Goal: Task Accomplishment & Management: Complete application form

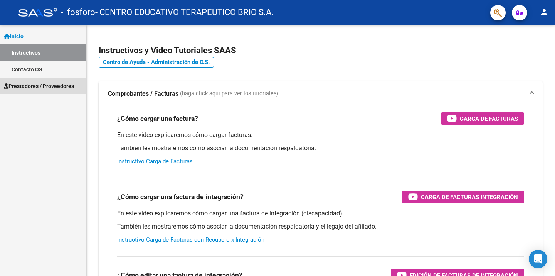
click at [32, 85] on span "Prestadores / Proveedores" at bounding box center [39, 86] width 70 height 8
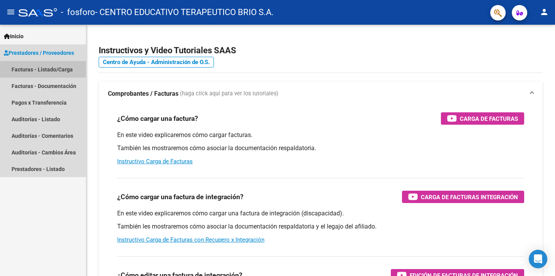
click at [49, 66] on link "Facturas - Listado/Carga" at bounding box center [43, 69] width 86 height 17
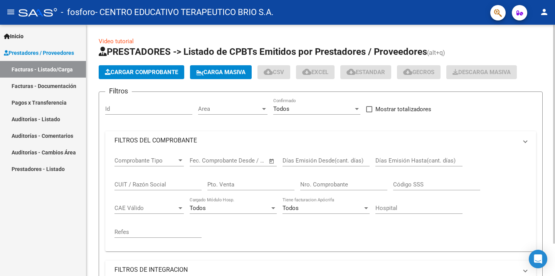
click at [121, 76] on button "Cargar Comprobante" at bounding box center [142, 72] width 86 height 14
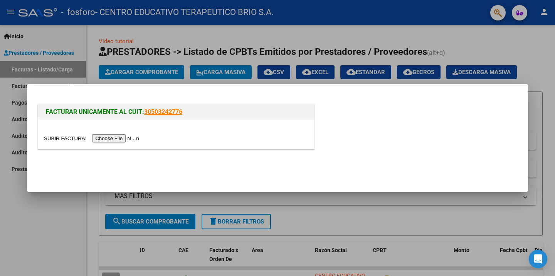
click at [138, 136] on input "file" at bounding box center [93, 138] width 98 height 8
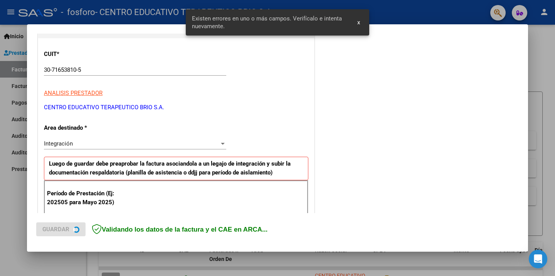
scroll to position [165, 0]
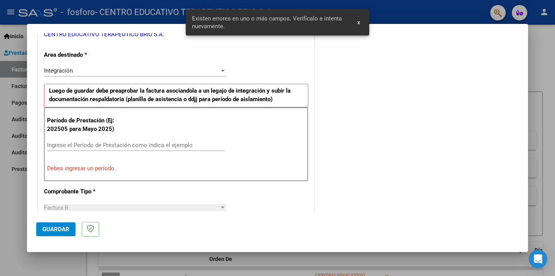
click at [81, 150] on div "Ingrese el Período de Prestación como indica el ejemplo" at bounding box center [136, 145] width 178 height 12
click at [80, 146] on input "Ingrese el Período de Prestación como indica el ejemplo" at bounding box center [136, 145] width 178 height 7
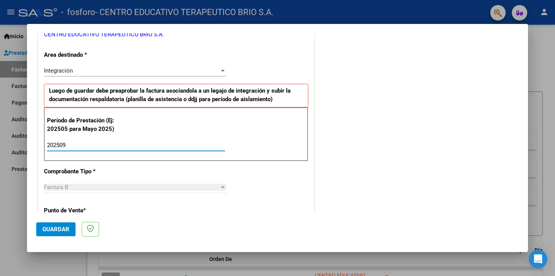
type input "202509"
click at [57, 232] on span "Guardar" at bounding box center [55, 229] width 27 height 7
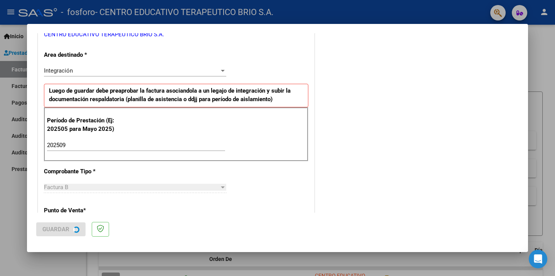
scroll to position [0, 0]
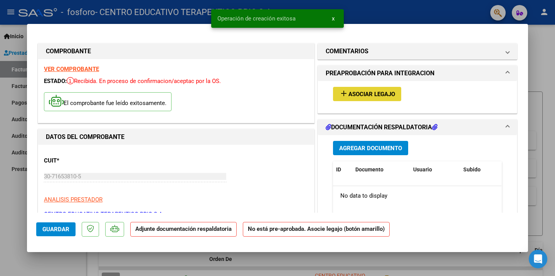
click at [369, 89] on button "add Asociar Legajo" at bounding box center [367, 94] width 68 height 14
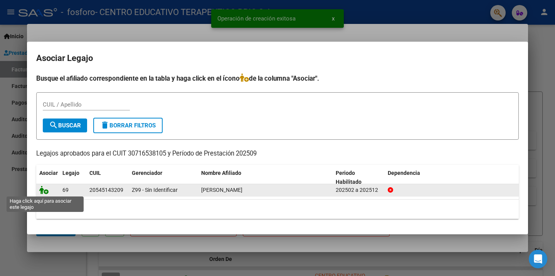
click at [45, 191] on icon at bounding box center [43, 190] width 9 height 8
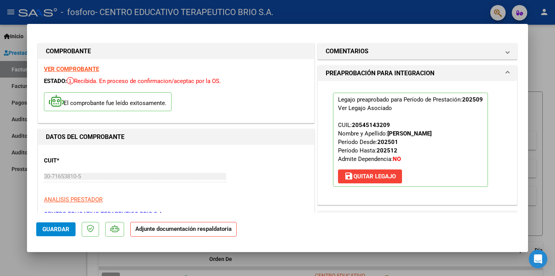
click at [508, 69] on span at bounding box center [507, 73] width 3 height 9
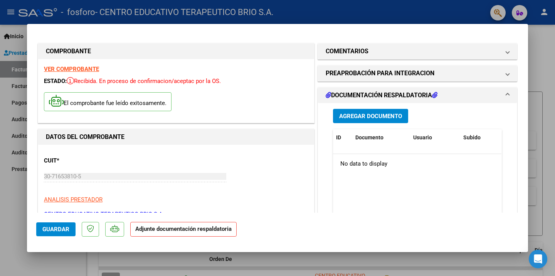
click at [362, 122] on button "Agregar Documento" at bounding box center [370, 116] width 75 height 14
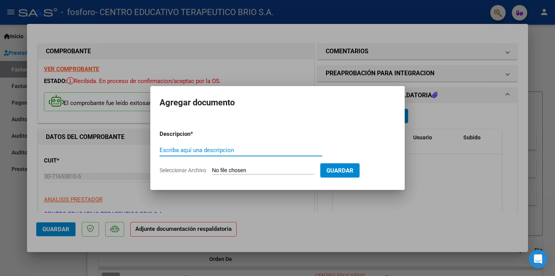
click at [282, 147] on input "Escriba aquí una descripcion" at bounding box center [241, 150] width 163 height 7
type input "[PERSON_NAME] 2025"
click at [273, 165] on form "Descripcion * [PERSON_NAME] 2025 Escriba aquí una descripcion Seleccionar Archi…" at bounding box center [278, 152] width 236 height 56
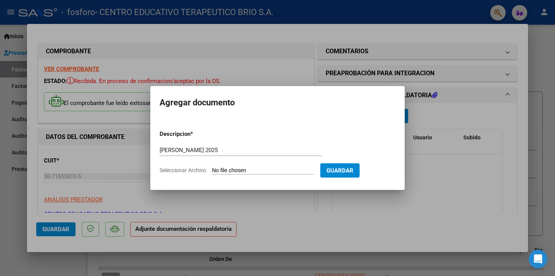
click at [268, 167] on input "Seleccionar Archivo" at bounding box center [263, 170] width 102 height 7
type input "C:\fakepath\[PERSON_NAME] M [DATE].pdf"
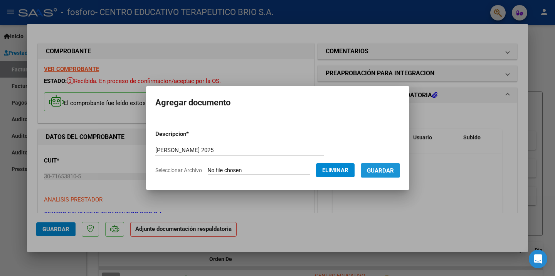
click at [389, 172] on span "Guardar" at bounding box center [380, 170] width 27 height 7
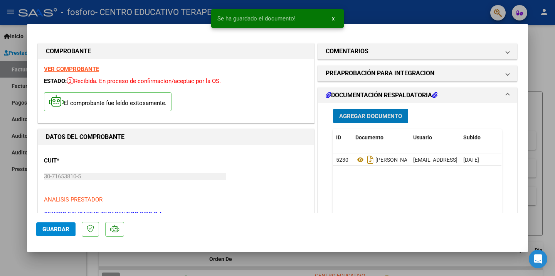
click at [60, 226] on span "Guardar" at bounding box center [55, 229] width 27 height 7
click at [24, 204] on div at bounding box center [277, 138] width 555 height 276
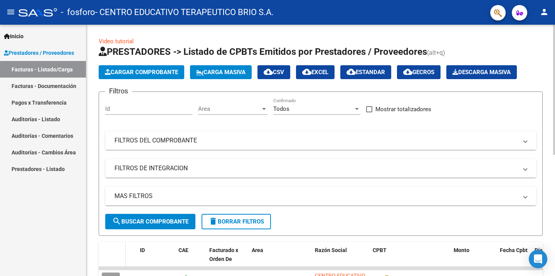
click at [109, 242] on datatable-header-cell at bounding box center [112, 259] width 27 height 34
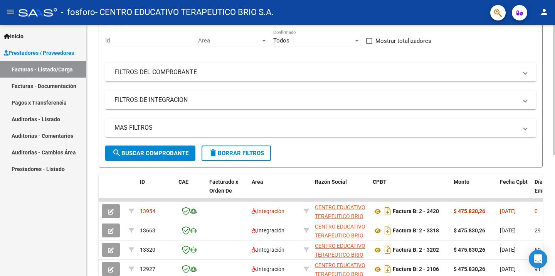
scroll to position [77, 0]
